Goal: Task Accomplishment & Management: Complete application form

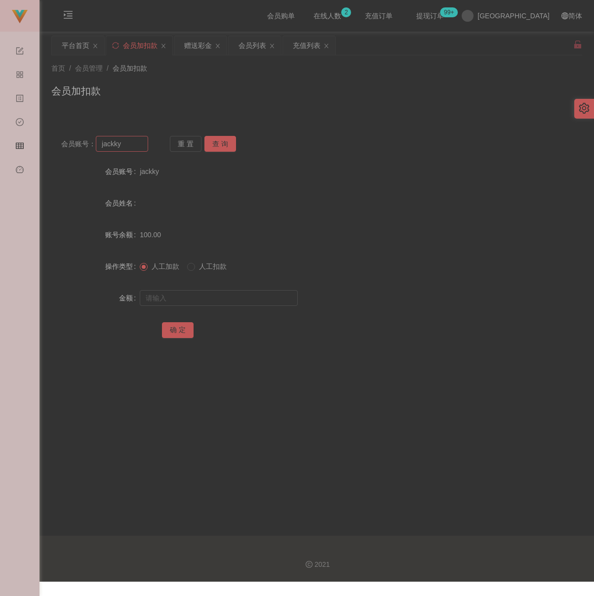
click at [127, 144] on input "jackky" at bounding box center [122, 144] width 52 height 16
type input "9782"
click at [231, 139] on button "查 询" at bounding box center [220, 144] width 32 height 16
click at [221, 301] on input "text" at bounding box center [219, 298] width 158 height 16
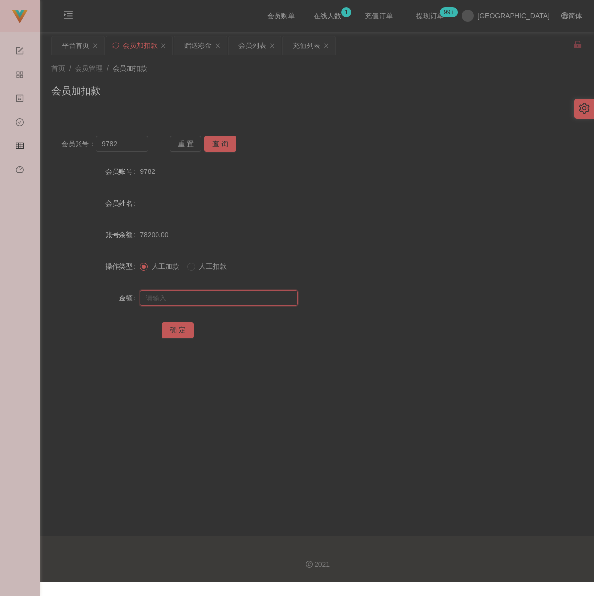
click at [232, 306] on input "text" at bounding box center [219, 298] width 158 height 16
paste input "29850"
type input "29850"
click at [172, 333] on button "确 定" at bounding box center [178, 330] width 32 height 16
